Goal: Task Accomplishment & Management: Manage account settings

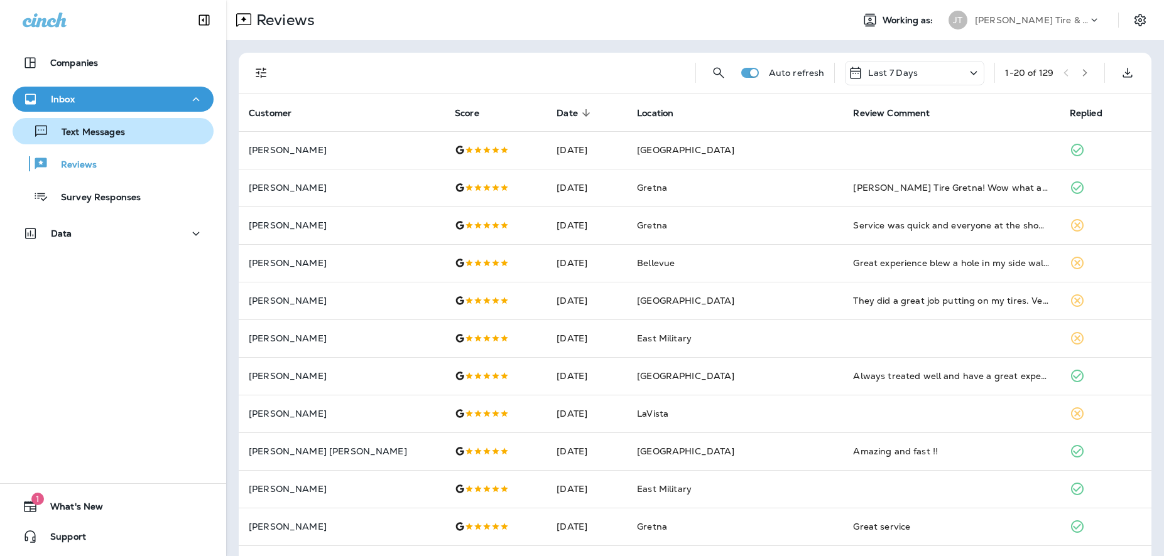
click at [69, 130] on p "Text Messages" at bounding box center [87, 133] width 76 height 12
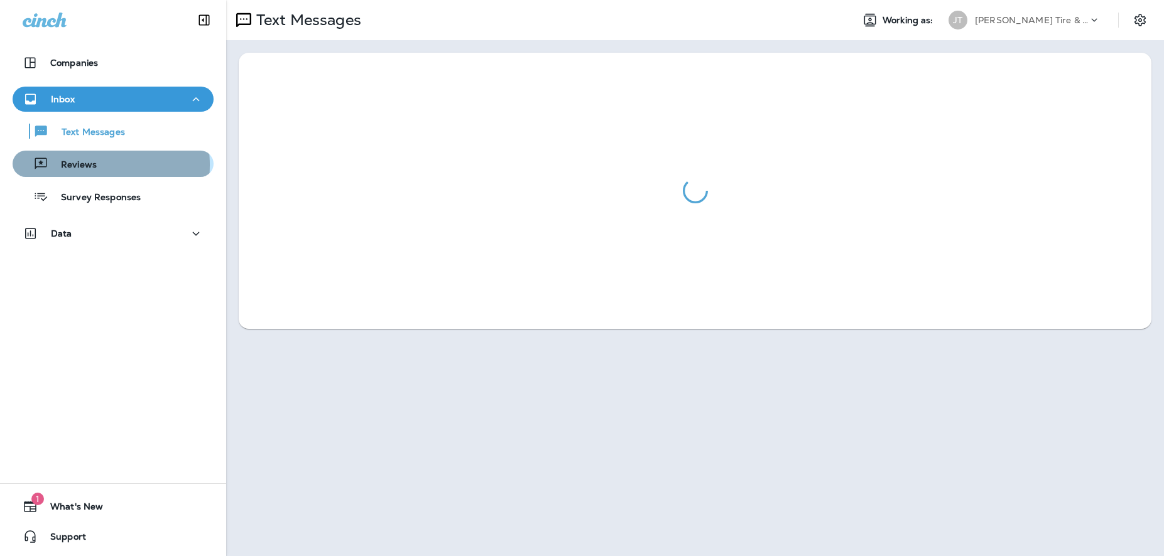
click at [80, 165] on p "Reviews" at bounding box center [72, 165] width 48 height 12
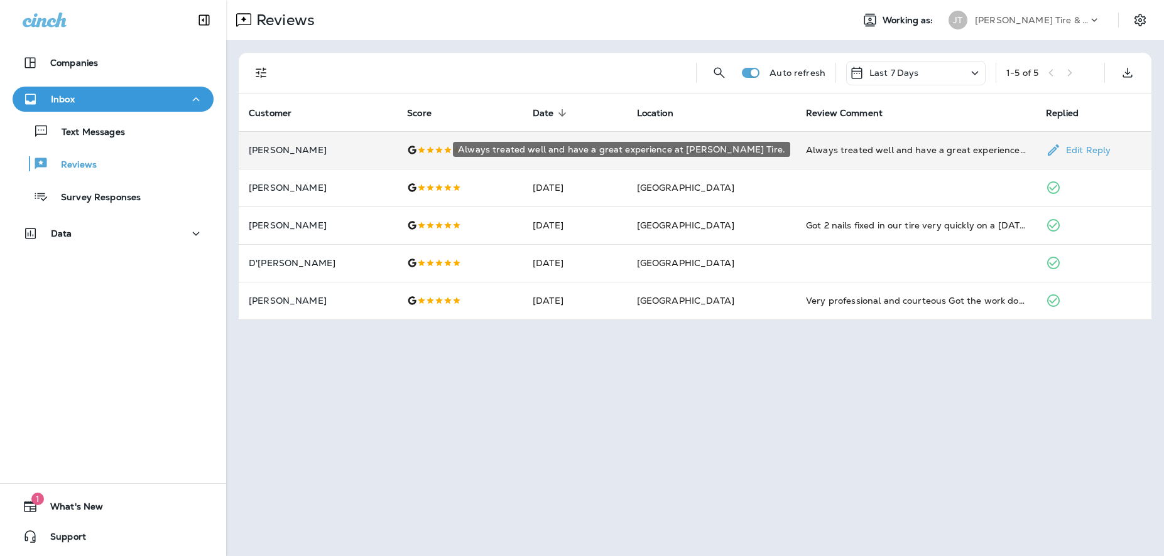
click at [978, 146] on div "Always treated well and have a great experience at [PERSON_NAME] Tire." at bounding box center [916, 150] width 220 height 13
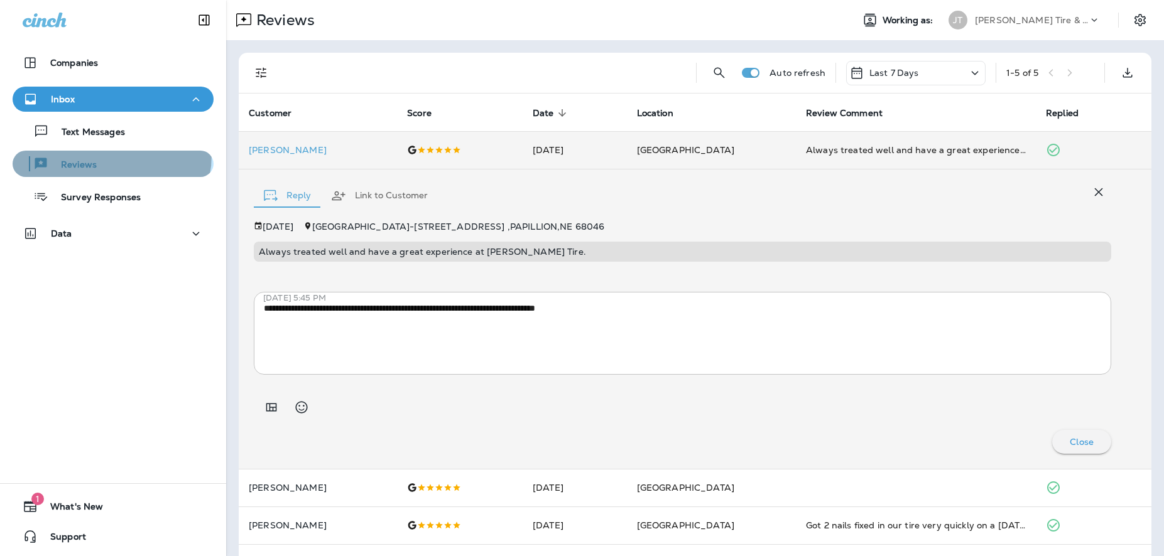
click at [88, 154] on button "Reviews" at bounding box center [113, 164] width 201 height 26
click at [323, 428] on div "**********" at bounding box center [682, 338] width 857 height 232
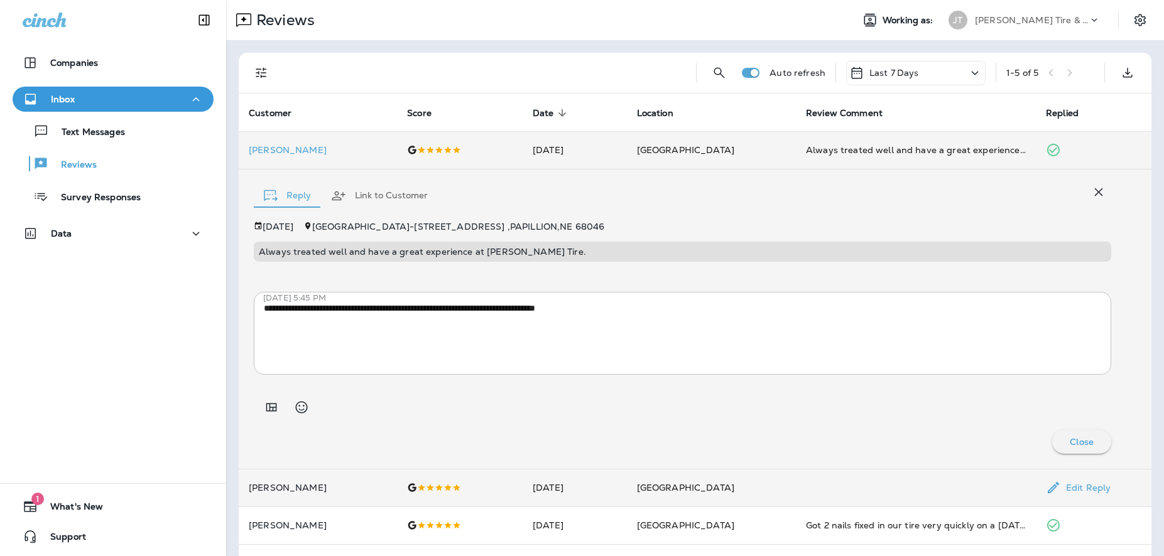
click at [325, 500] on td "[PERSON_NAME]" at bounding box center [318, 488] width 158 height 38
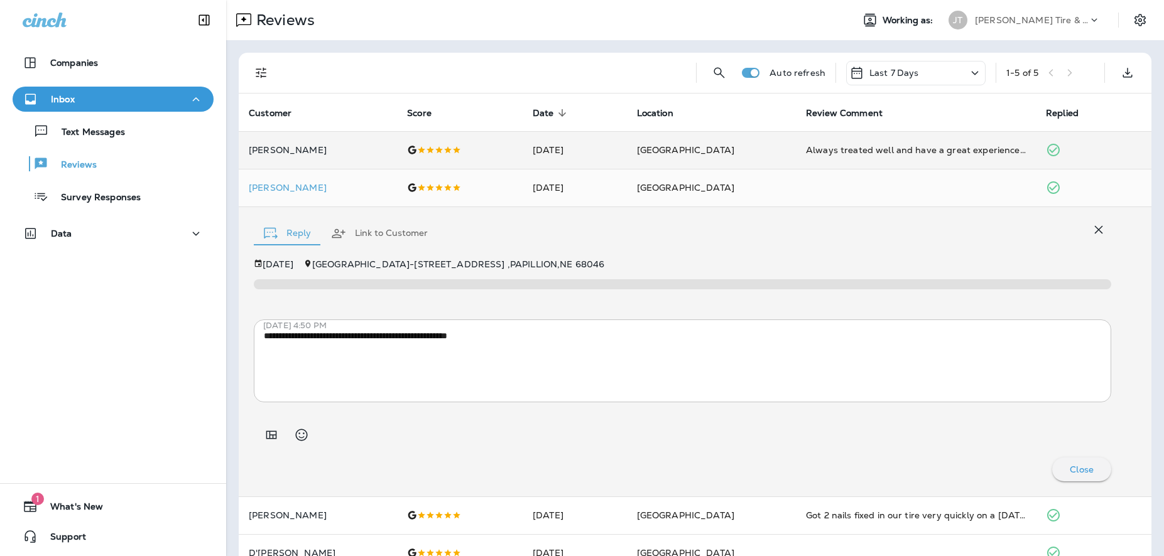
click at [967, 73] on icon at bounding box center [974, 73] width 15 height 16
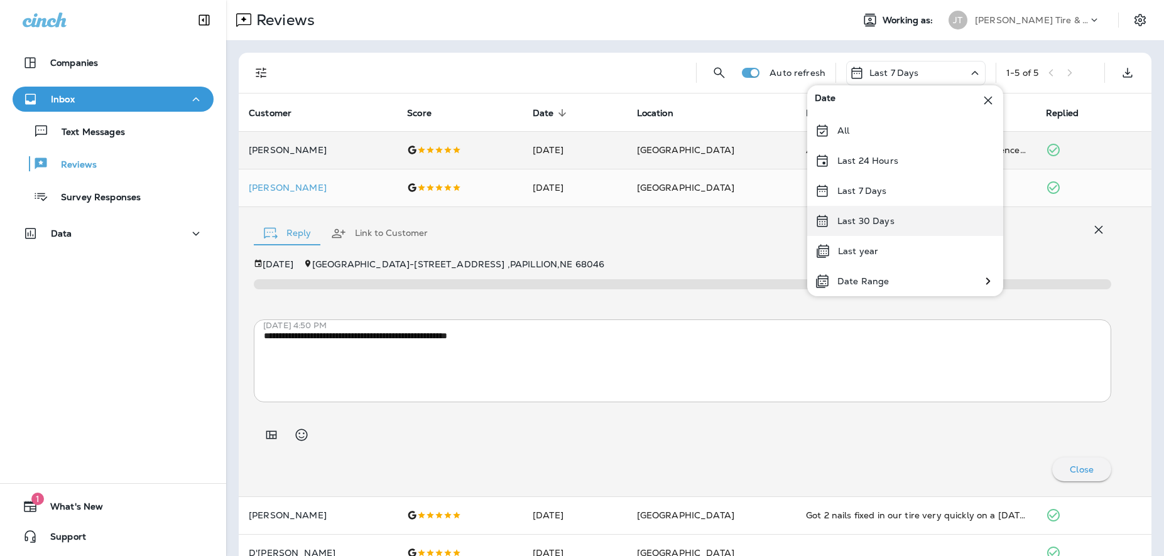
click at [857, 213] on div "Last 30 Days" at bounding box center [905, 221] width 196 height 30
